Goal: Navigation & Orientation: Find specific page/section

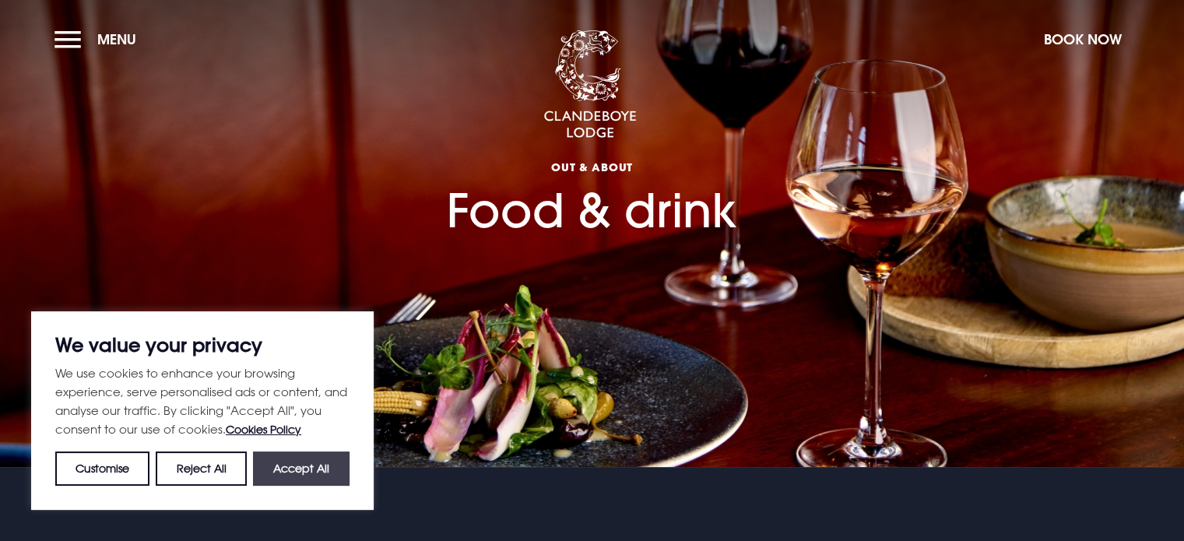
click at [290, 469] on button "Accept All" at bounding box center [301, 468] width 97 height 34
checkbox input "true"
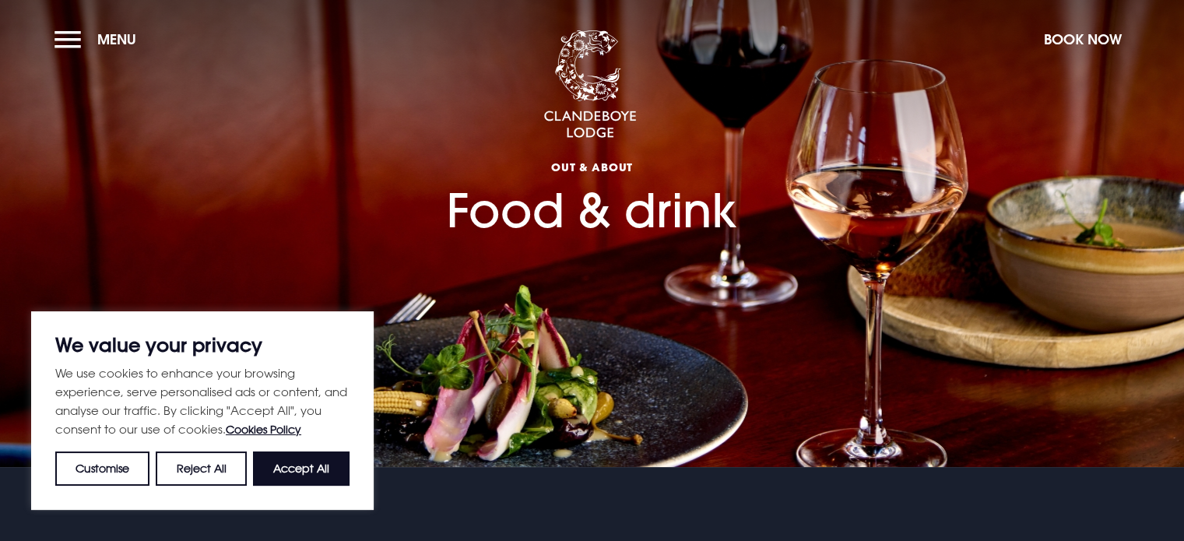
checkbox input "true"
